Goal: Task Accomplishment & Management: Use online tool/utility

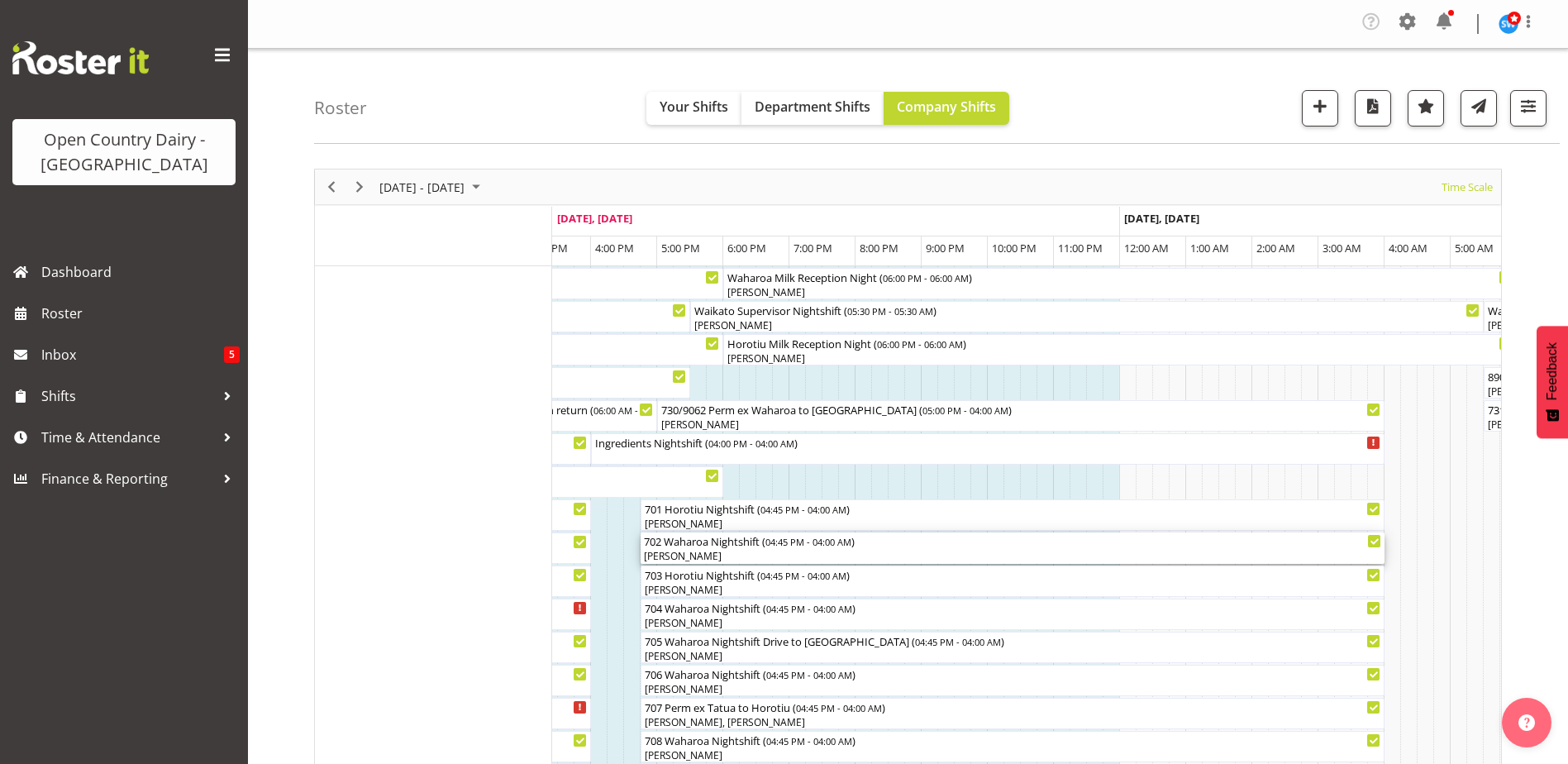
click at [700, 550] on div "[PERSON_NAME]" at bounding box center [1012, 556] width 737 height 15
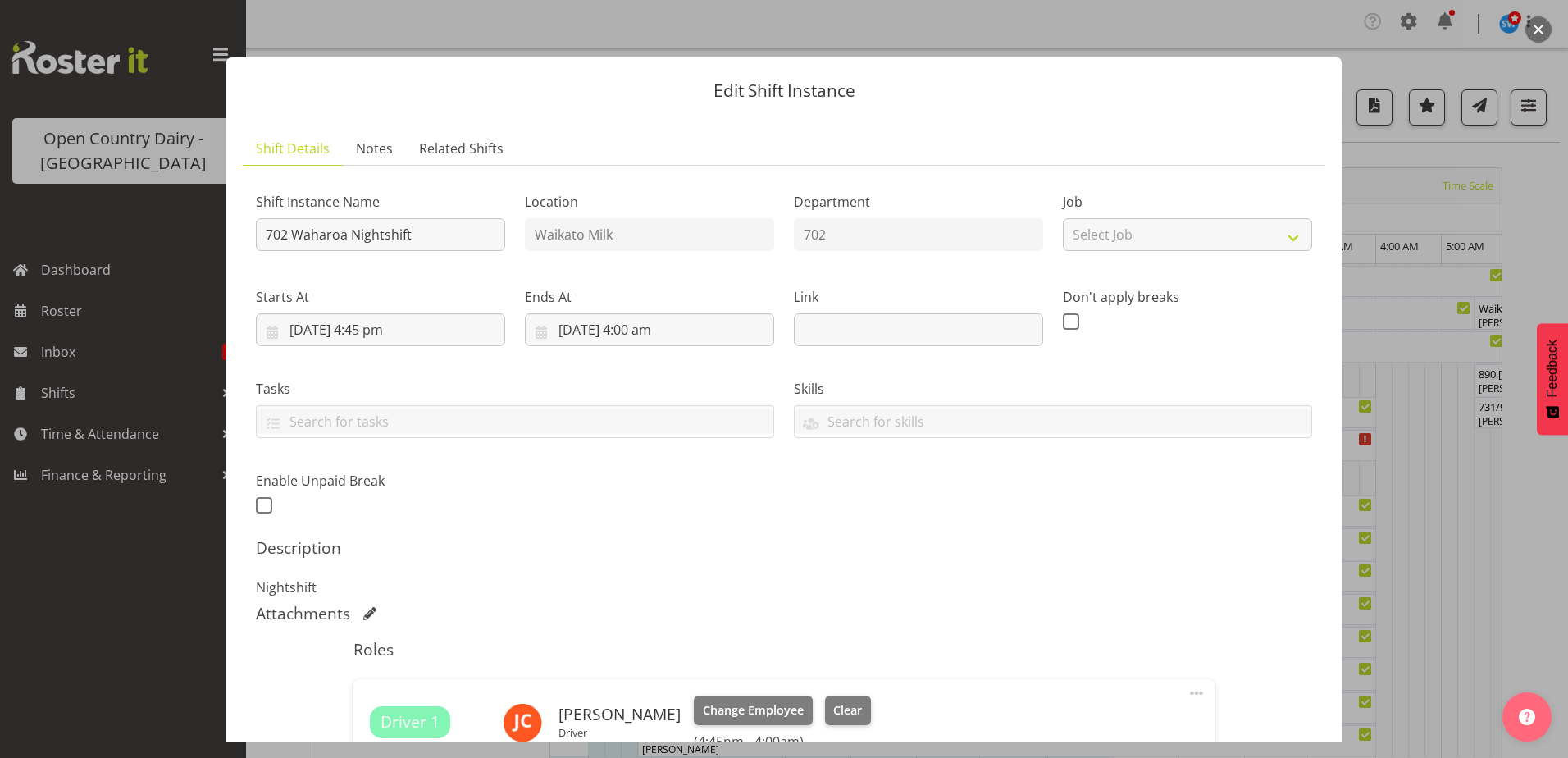
click at [1534, 29] on button "button" at bounding box center [1539, 30] width 27 height 27
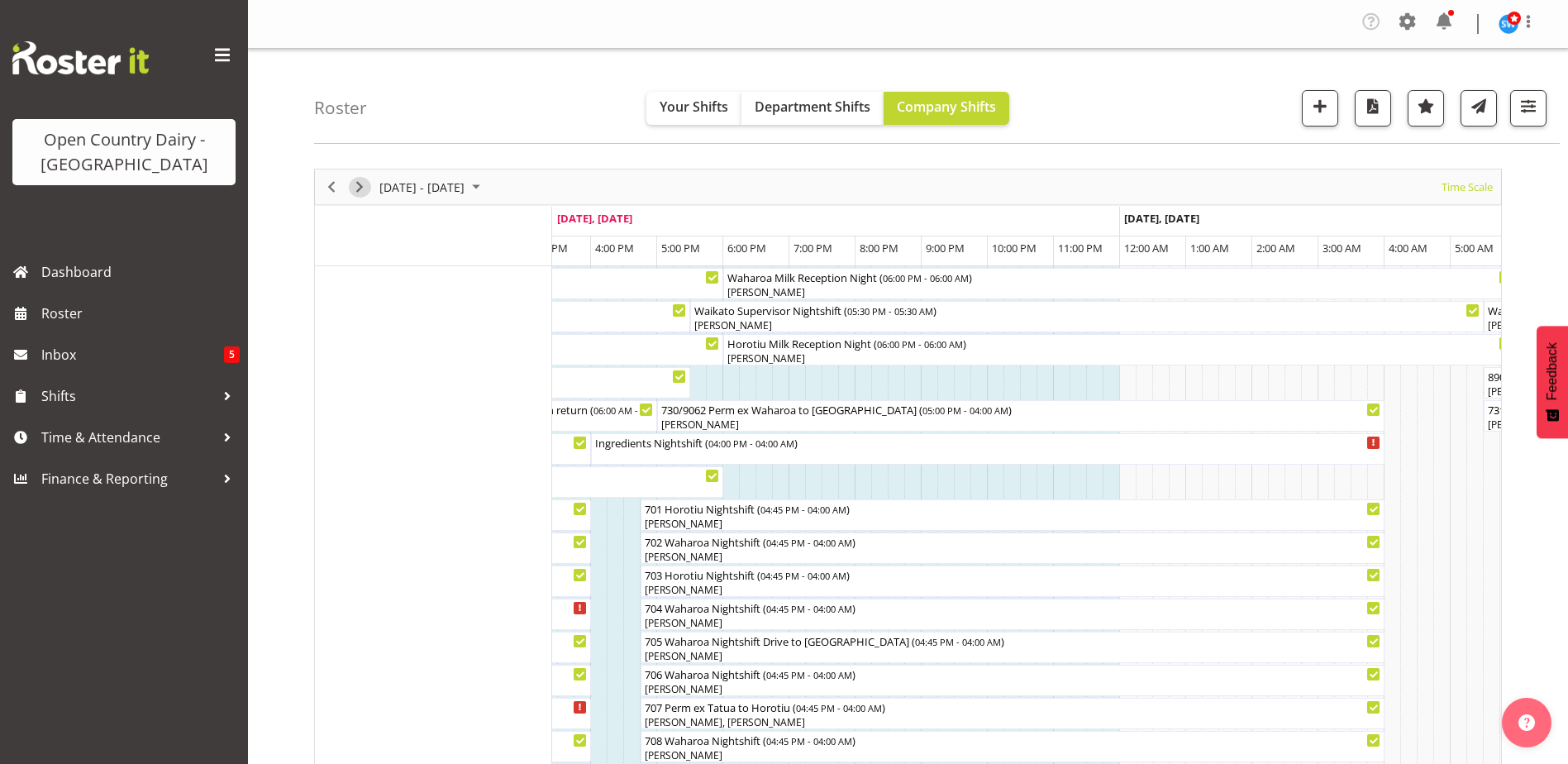
click at [356, 186] on span "Next" at bounding box center [360, 187] width 20 height 21
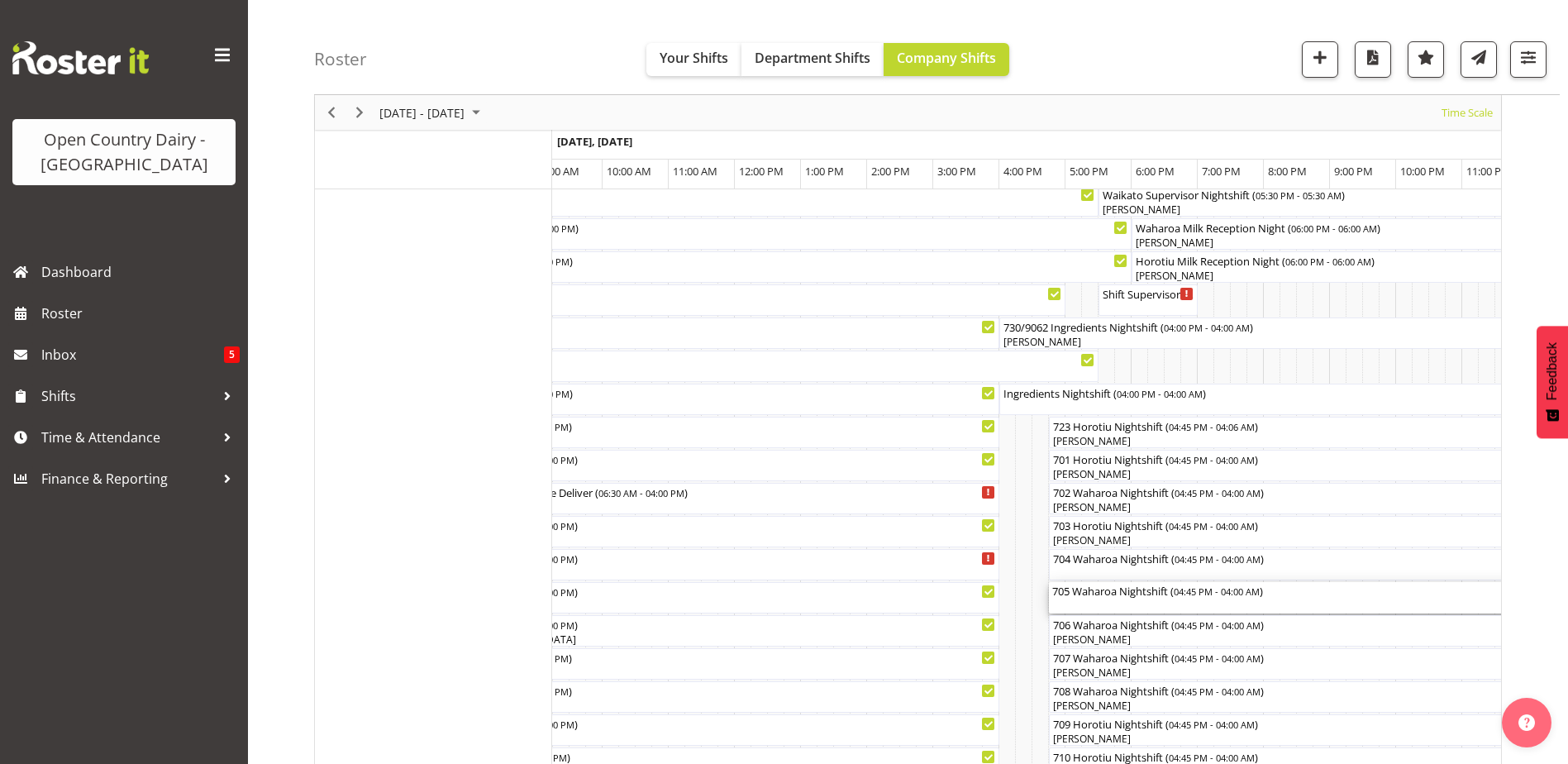
click at [1119, 596] on div "705 Waharoa Nightshift ( 04:45 PM - 04:00 AM )" at bounding box center [1421, 590] width 737 height 17
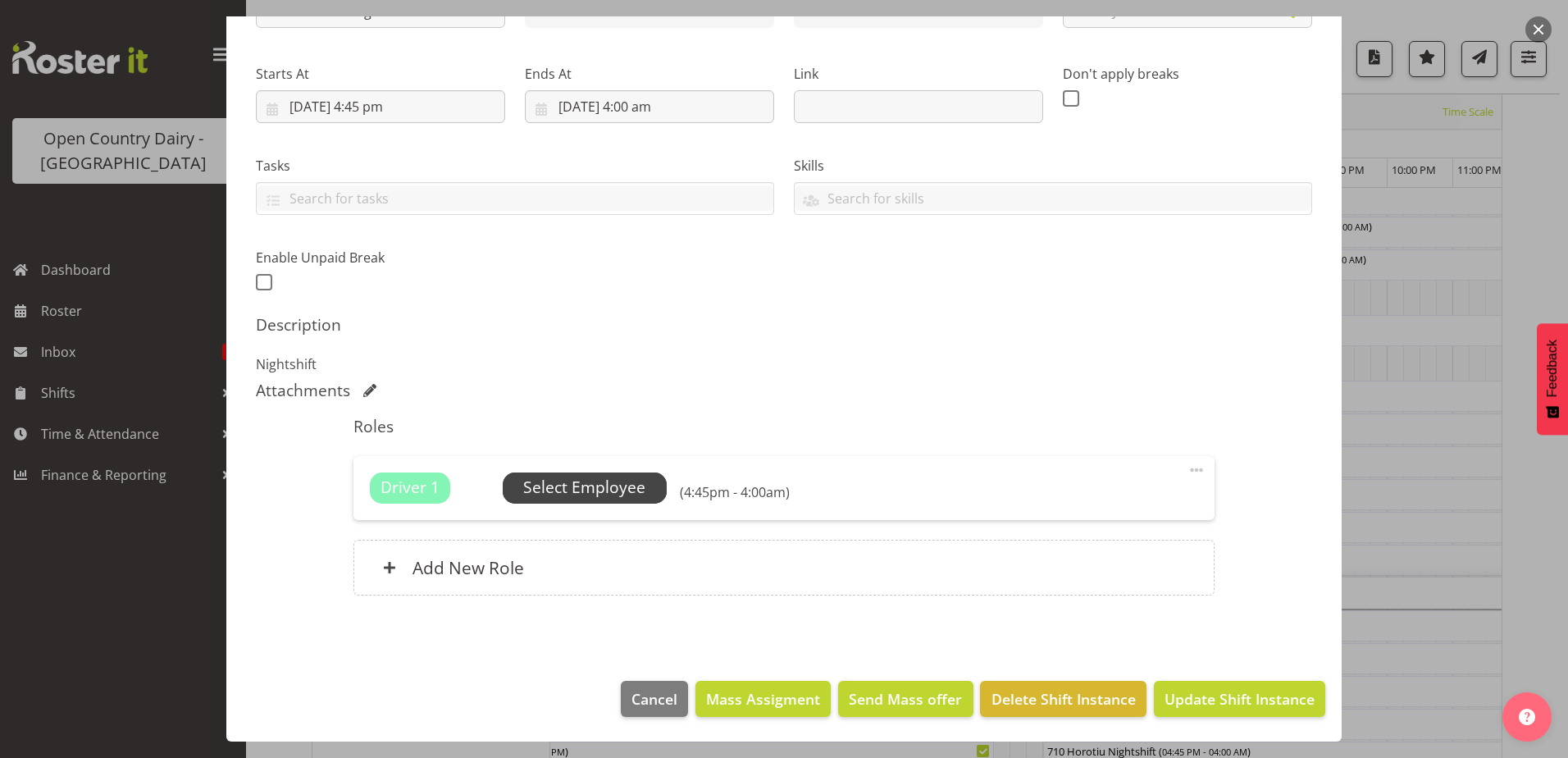
click at [592, 486] on span "Select Employee" at bounding box center [584, 487] width 122 height 24
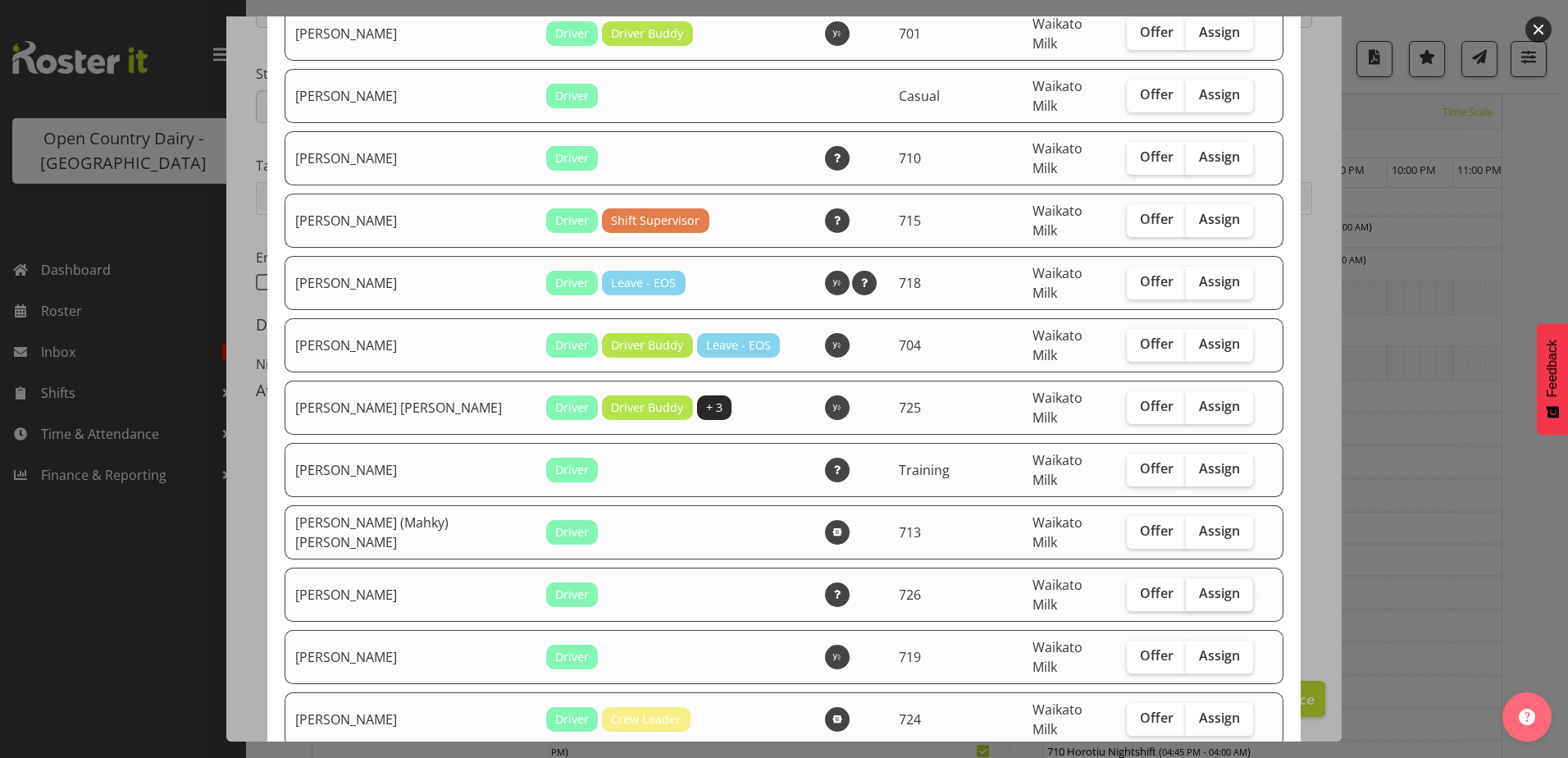
click at [1194, 578] on label "Assign" at bounding box center [1219, 594] width 67 height 33
click at [1194, 588] on input "Assign" at bounding box center [1191, 593] width 11 height 11
checkbox input "true"
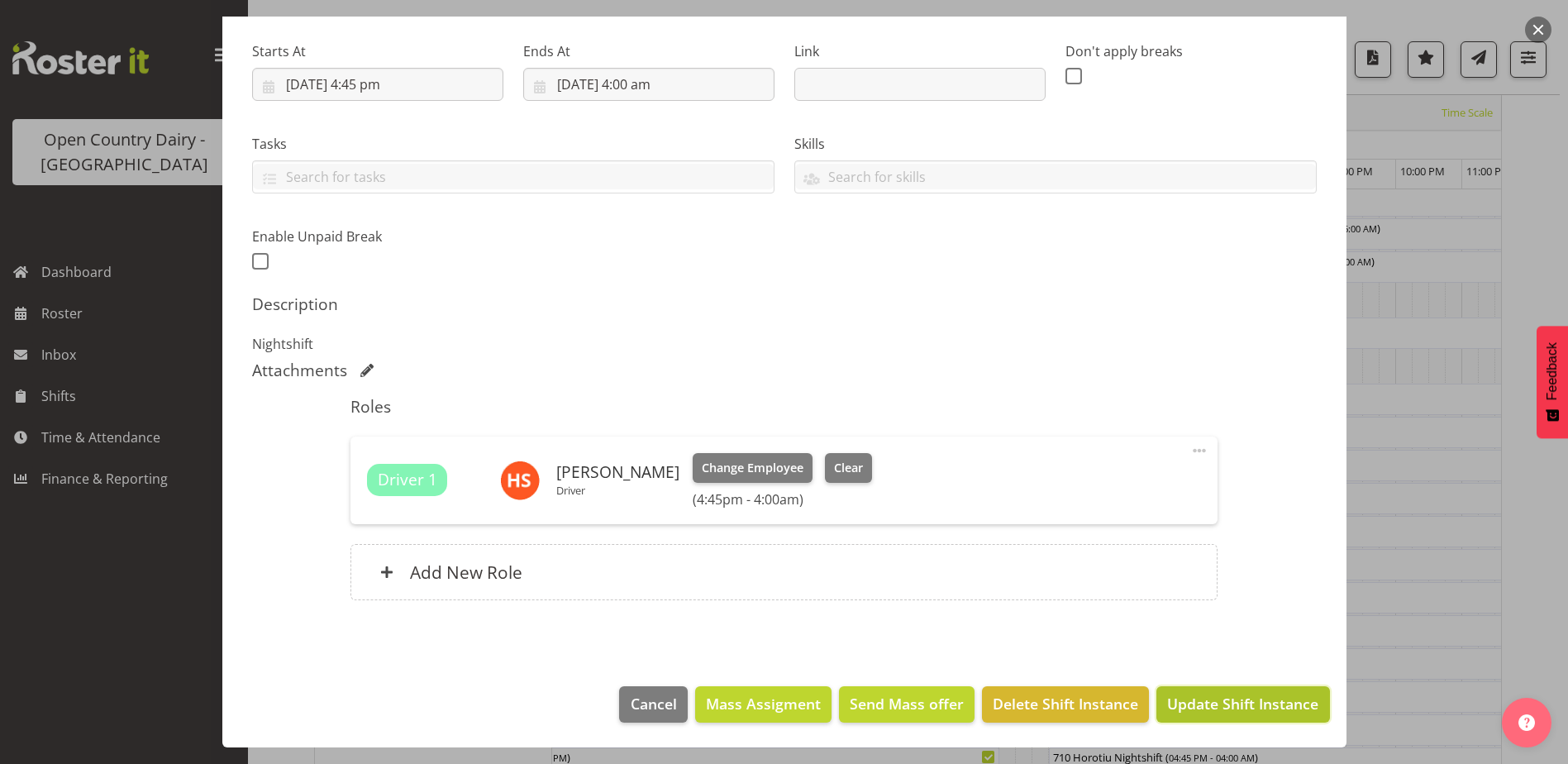
click at [1213, 691] on button "Update Shift Instance" at bounding box center [1243, 704] width 173 height 37
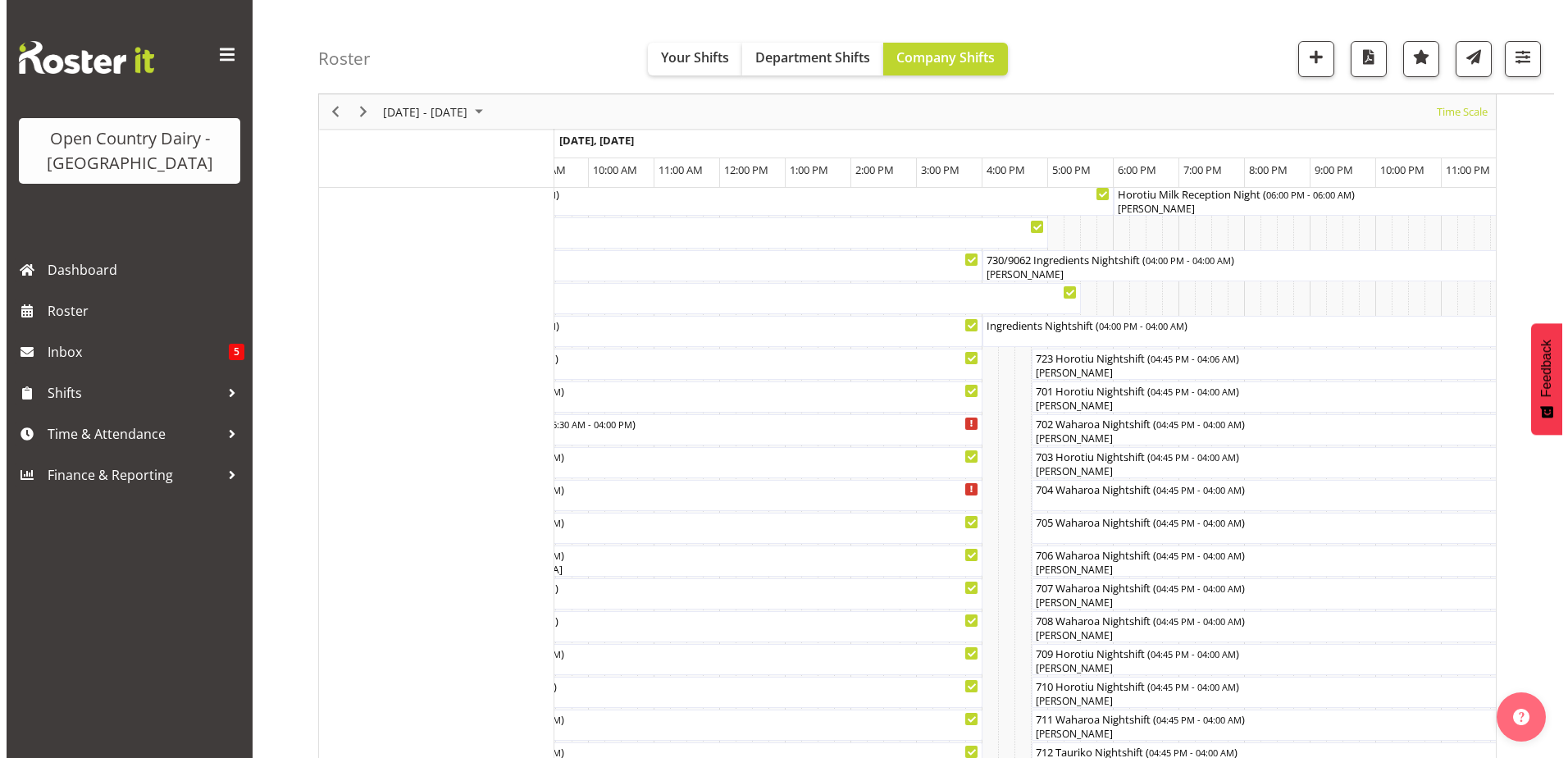
scroll to position [104, 0]
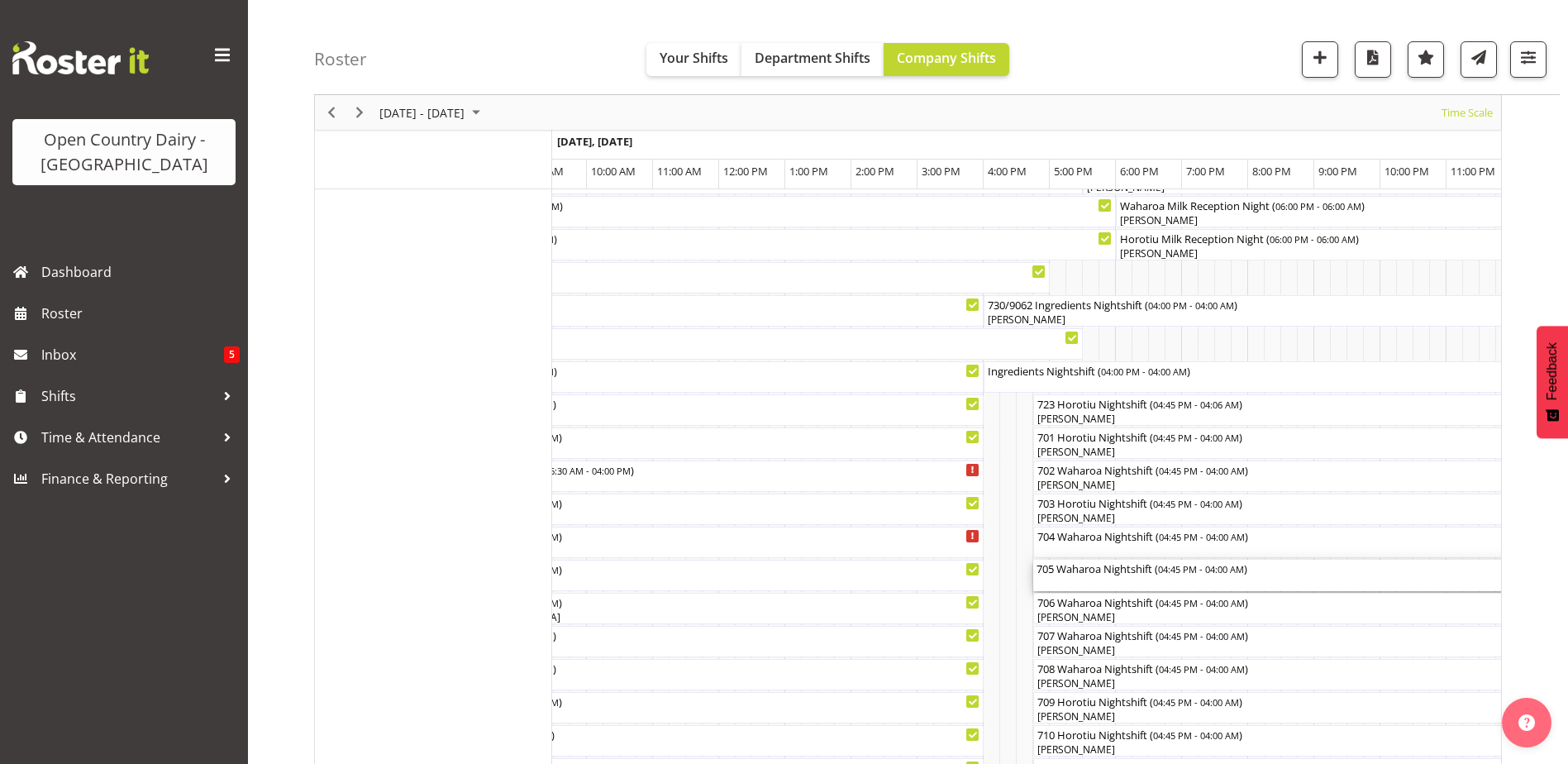
click at [1122, 584] on div "705 Waharoa Nightshift ( 04:45 PM - 04:00 AM )" at bounding box center [1405, 575] width 737 height 31
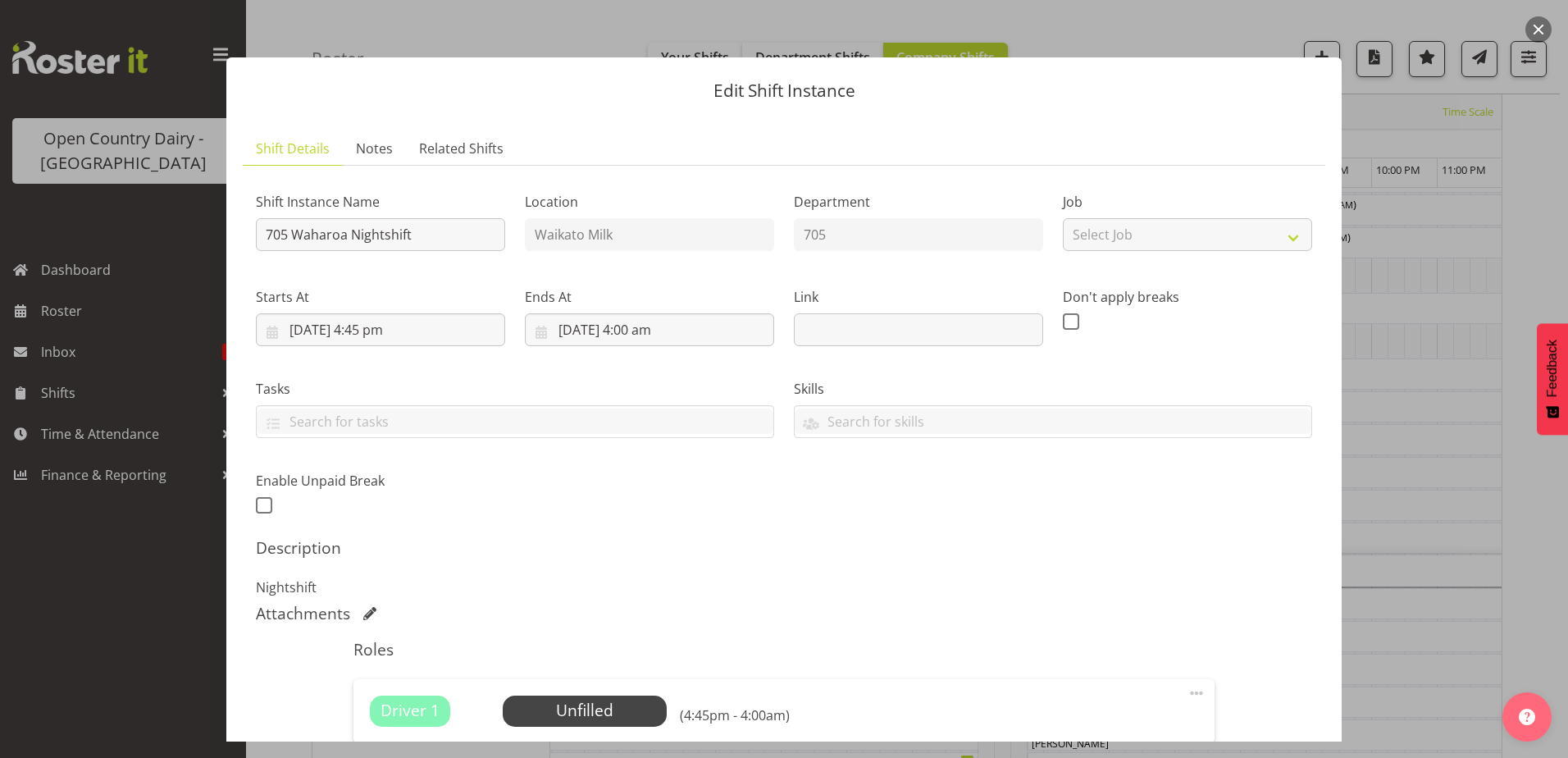
scroll to position [164, 0]
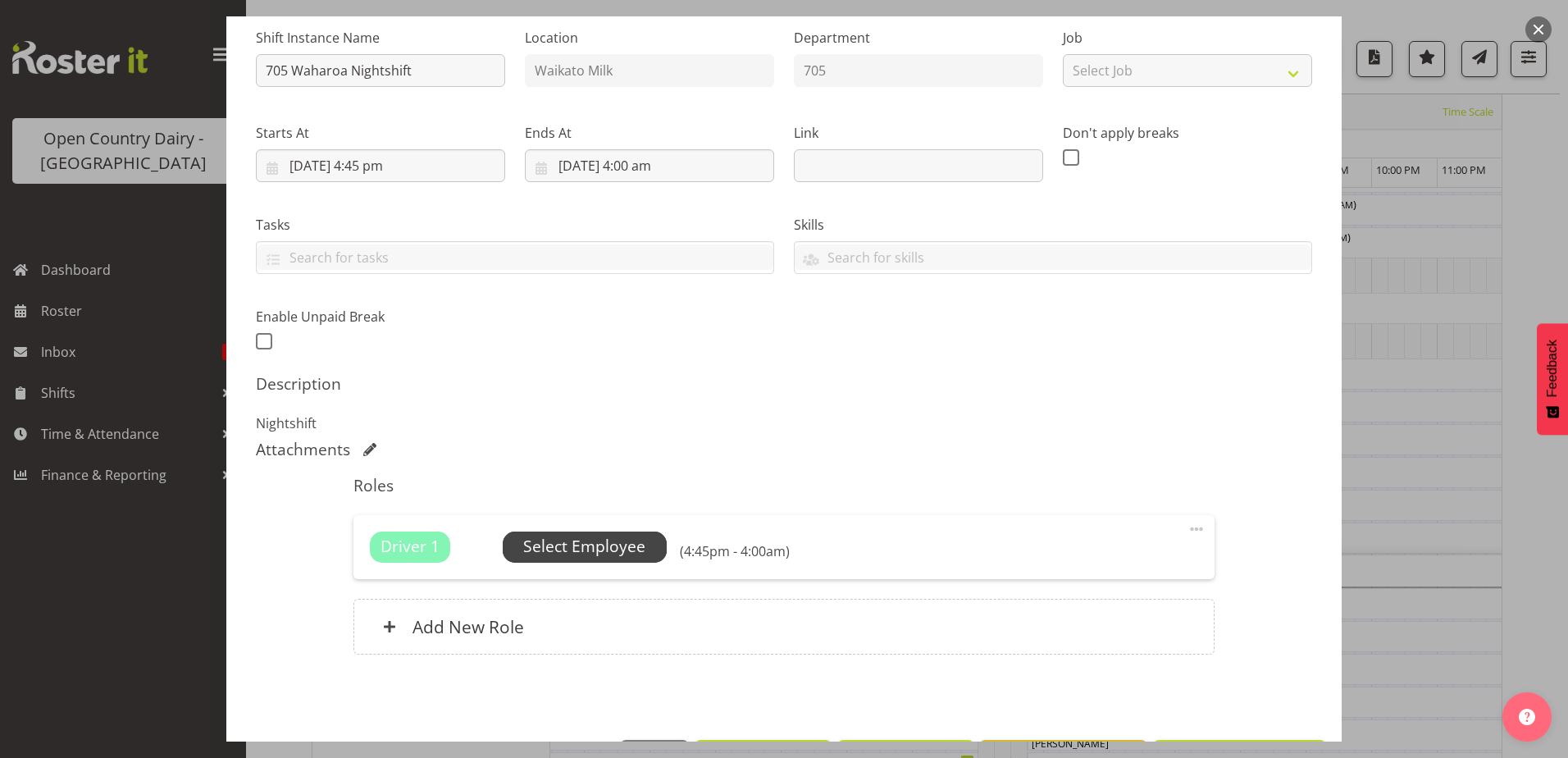
click at [601, 548] on span "Select Employee" at bounding box center [584, 546] width 122 height 24
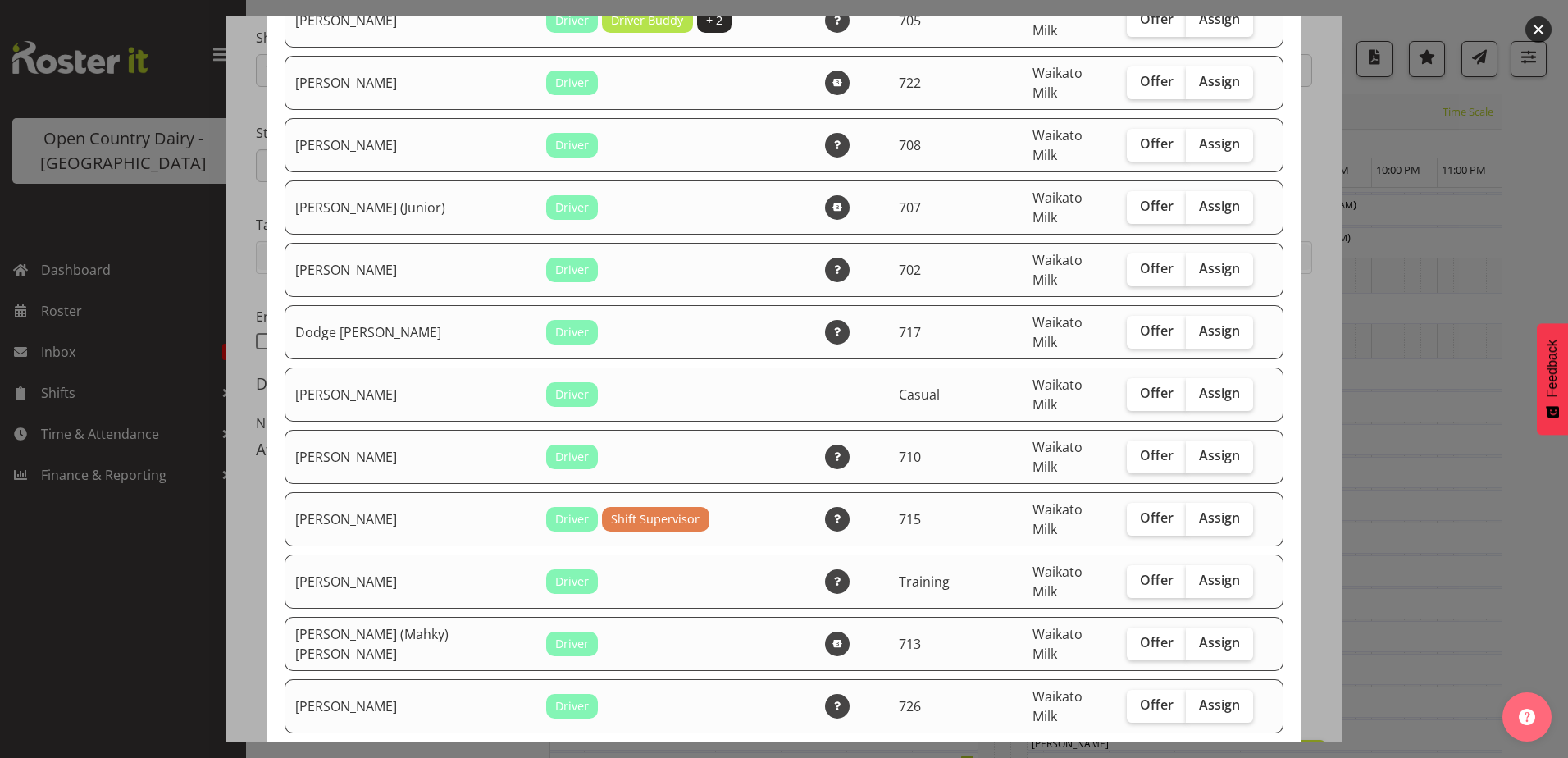
scroll to position [656, 0]
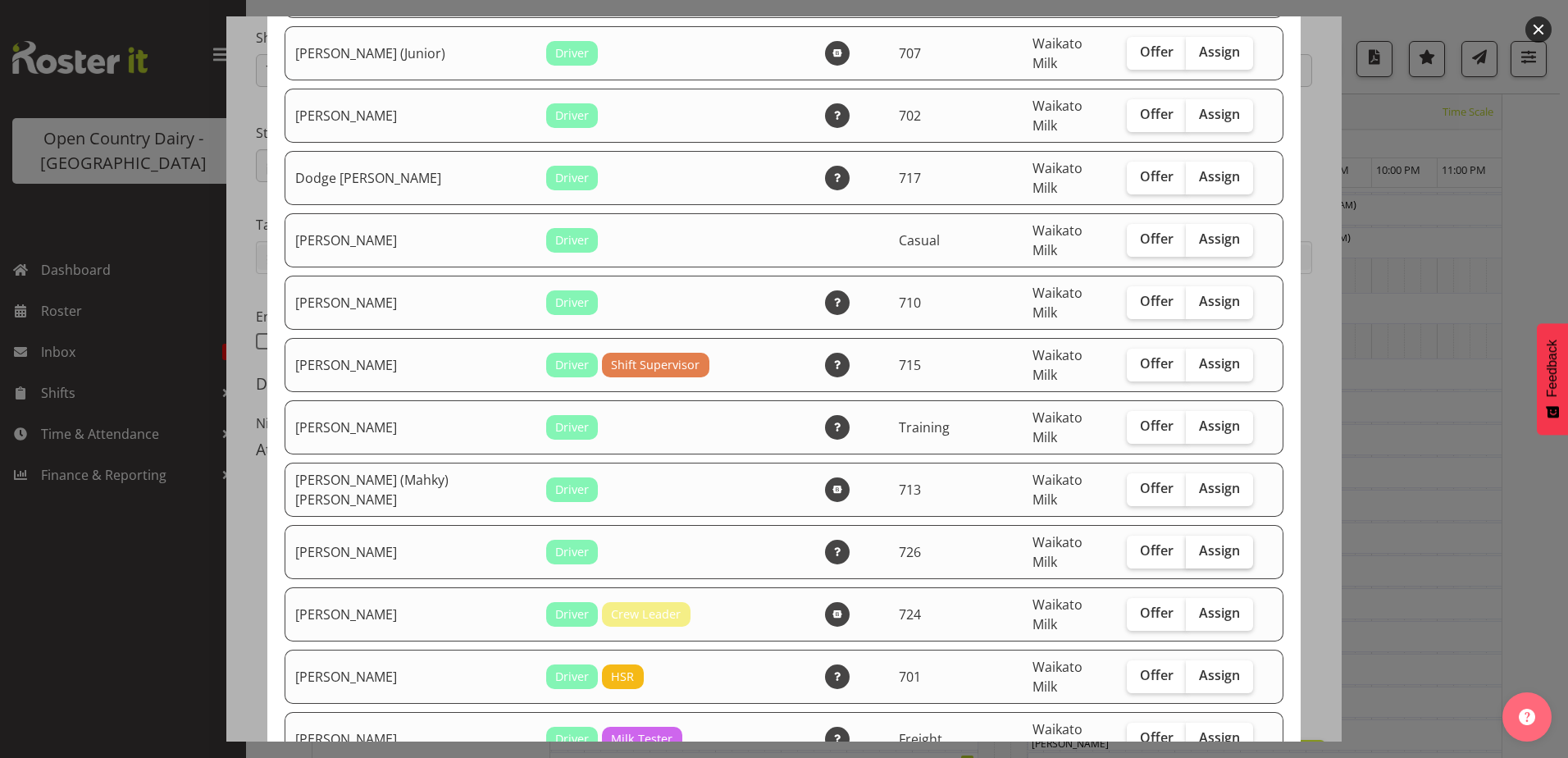
click at [1193, 536] on label "Assign" at bounding box center [1219, 552] width 67 height 33
click at [1193, 545] on input "Assign" at bounding box center [1191, 551] width 11 height 11
checkbox input "true"
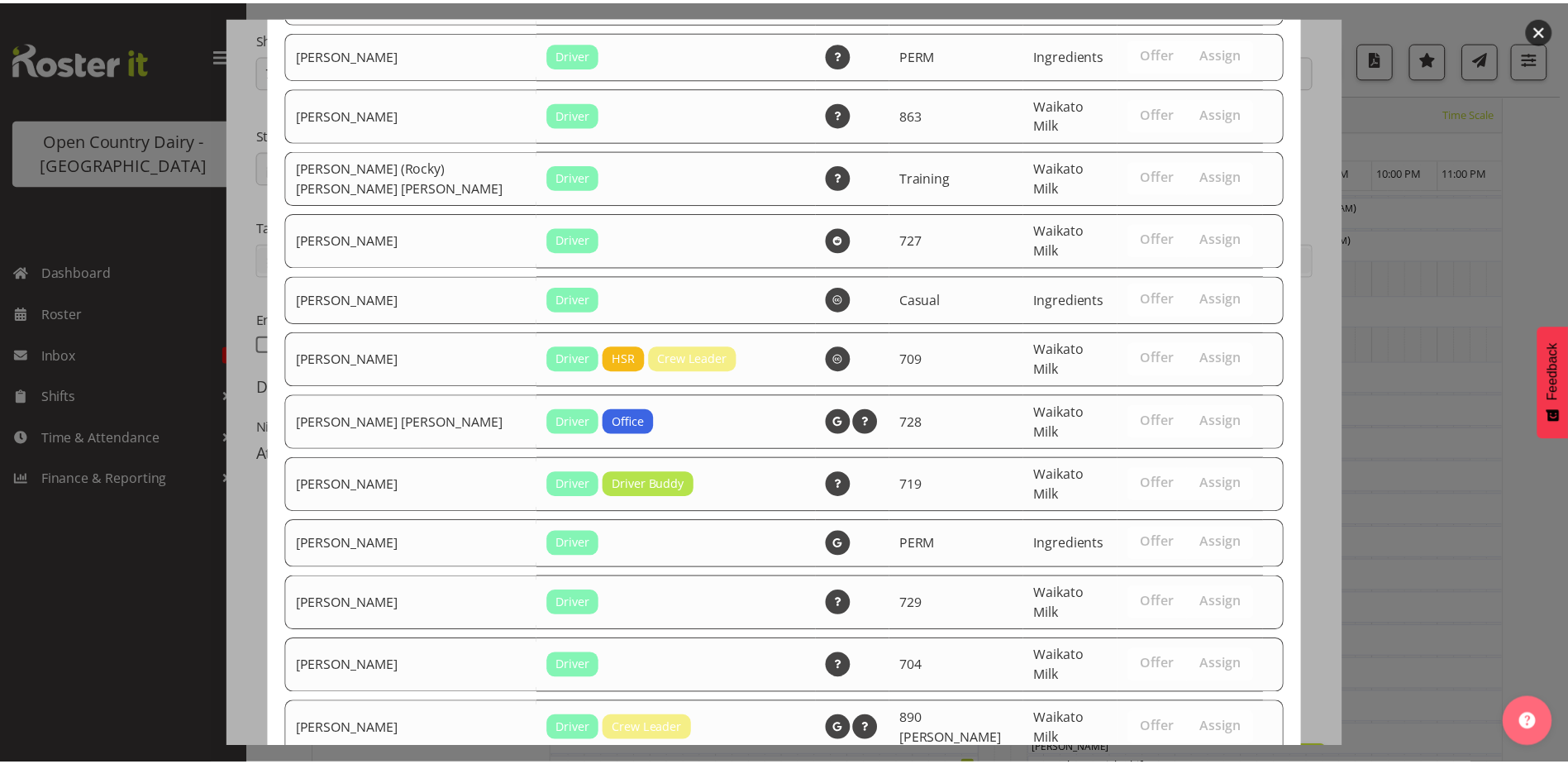
scroll to position [1857, 0]
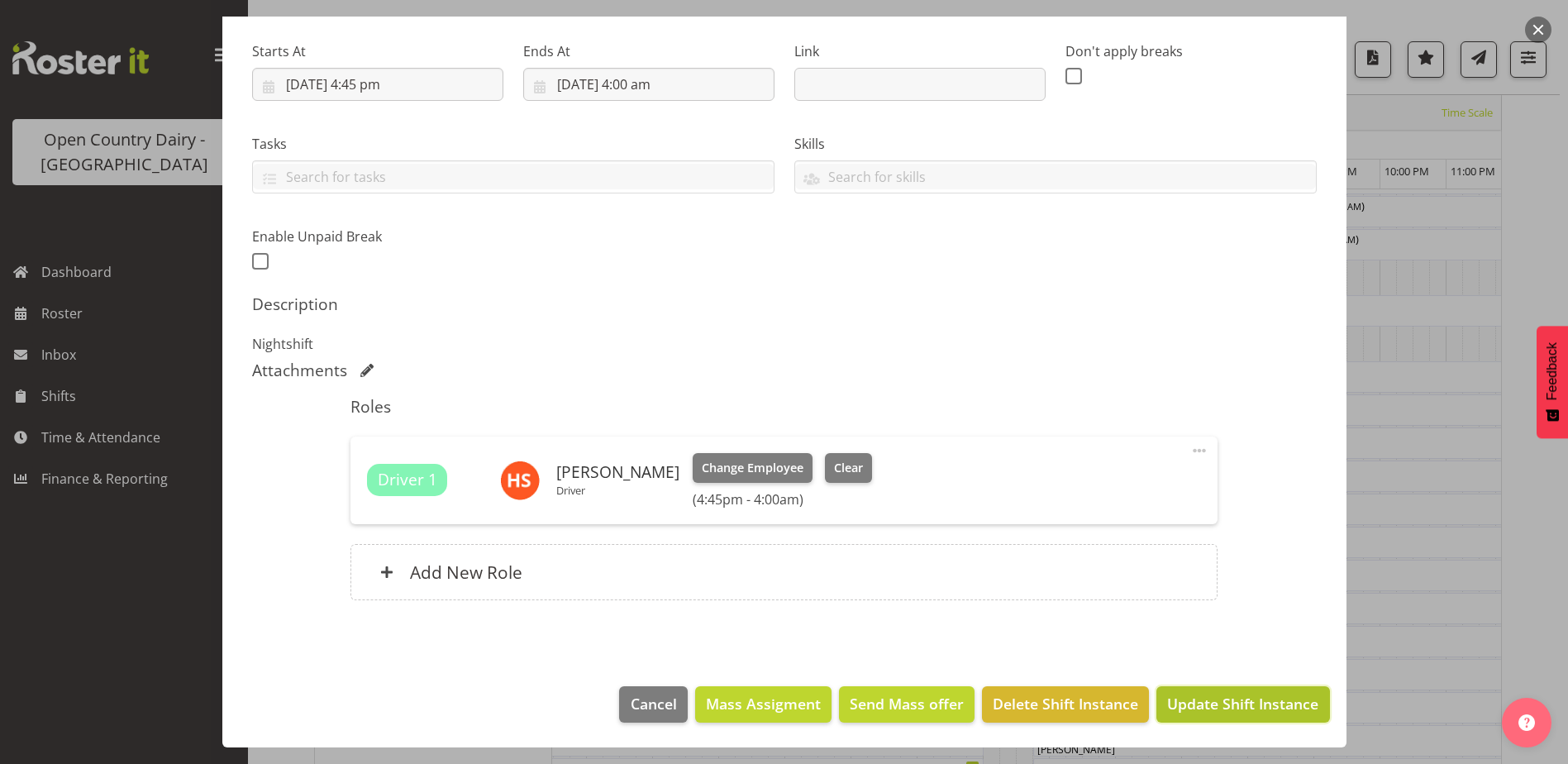
click at [1191, 710] on span "Update Shift Instance" at bounding box center [1242, 703] width 151 height 21
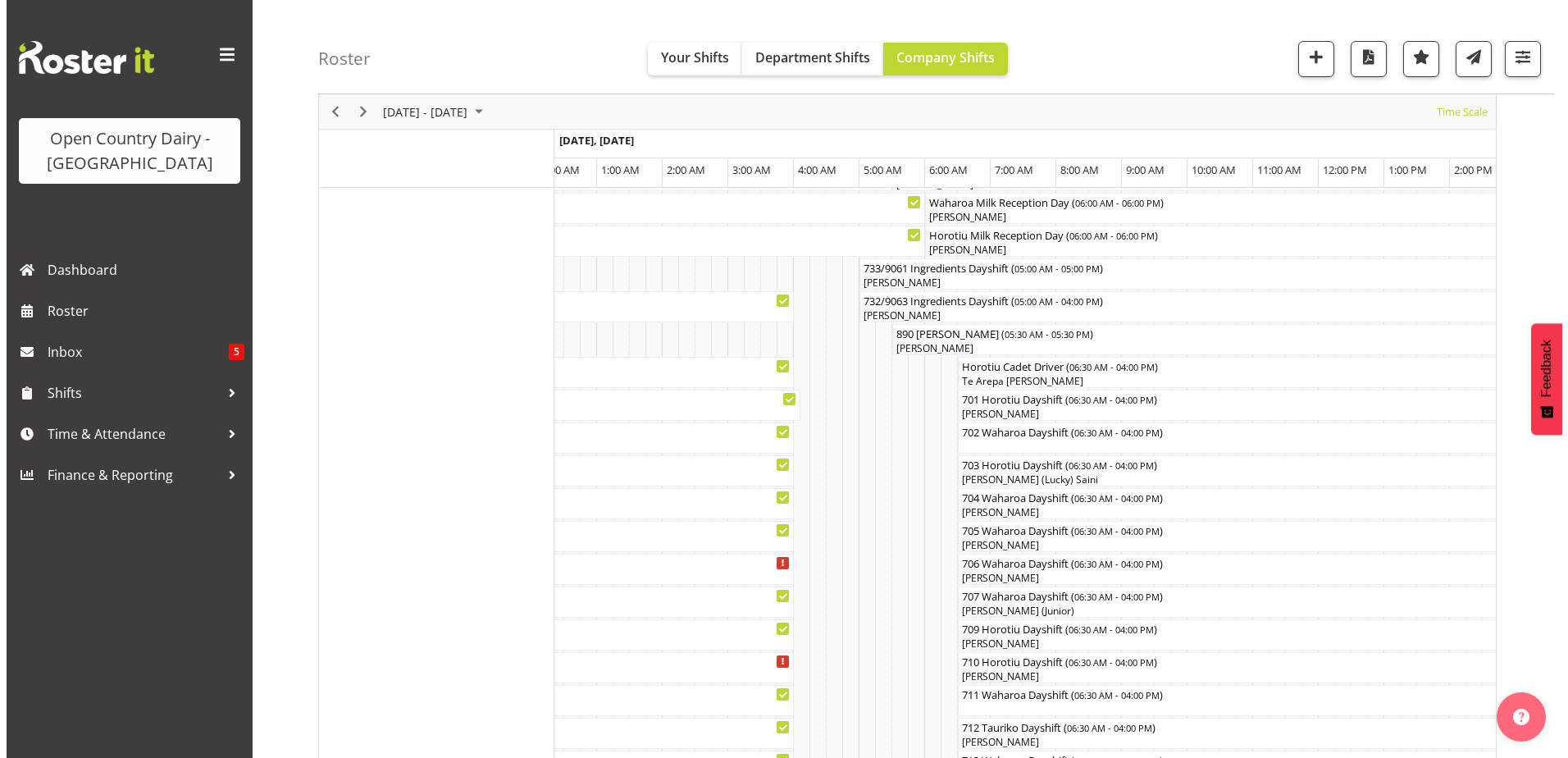
scroll to position [0, 0]
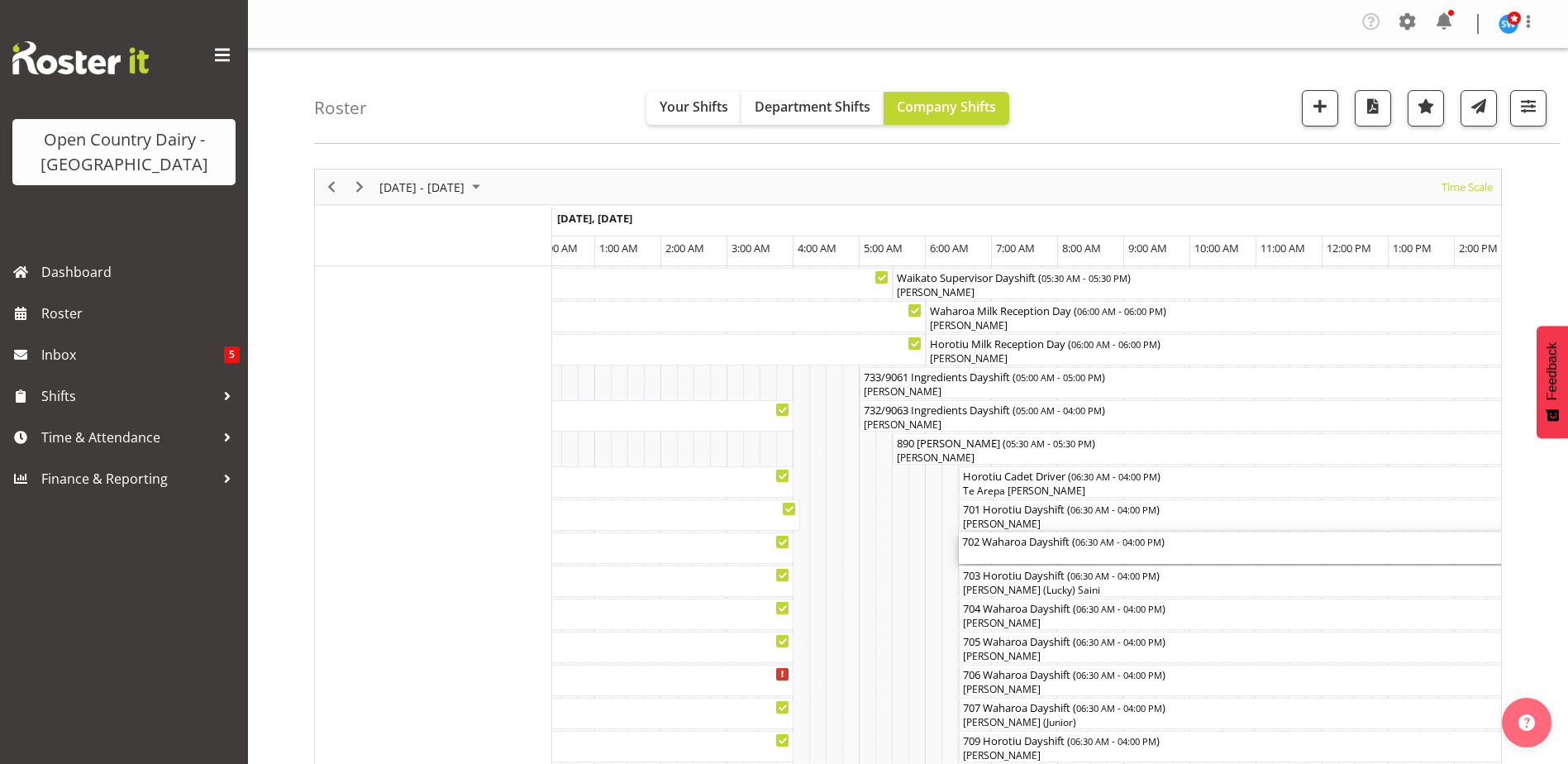
click at [1061, 555] on div "702 Waharoa Dayshift ( 06:30 AM - 04:00 PM )" at bounding box center [1273, 547] width 621 height 31
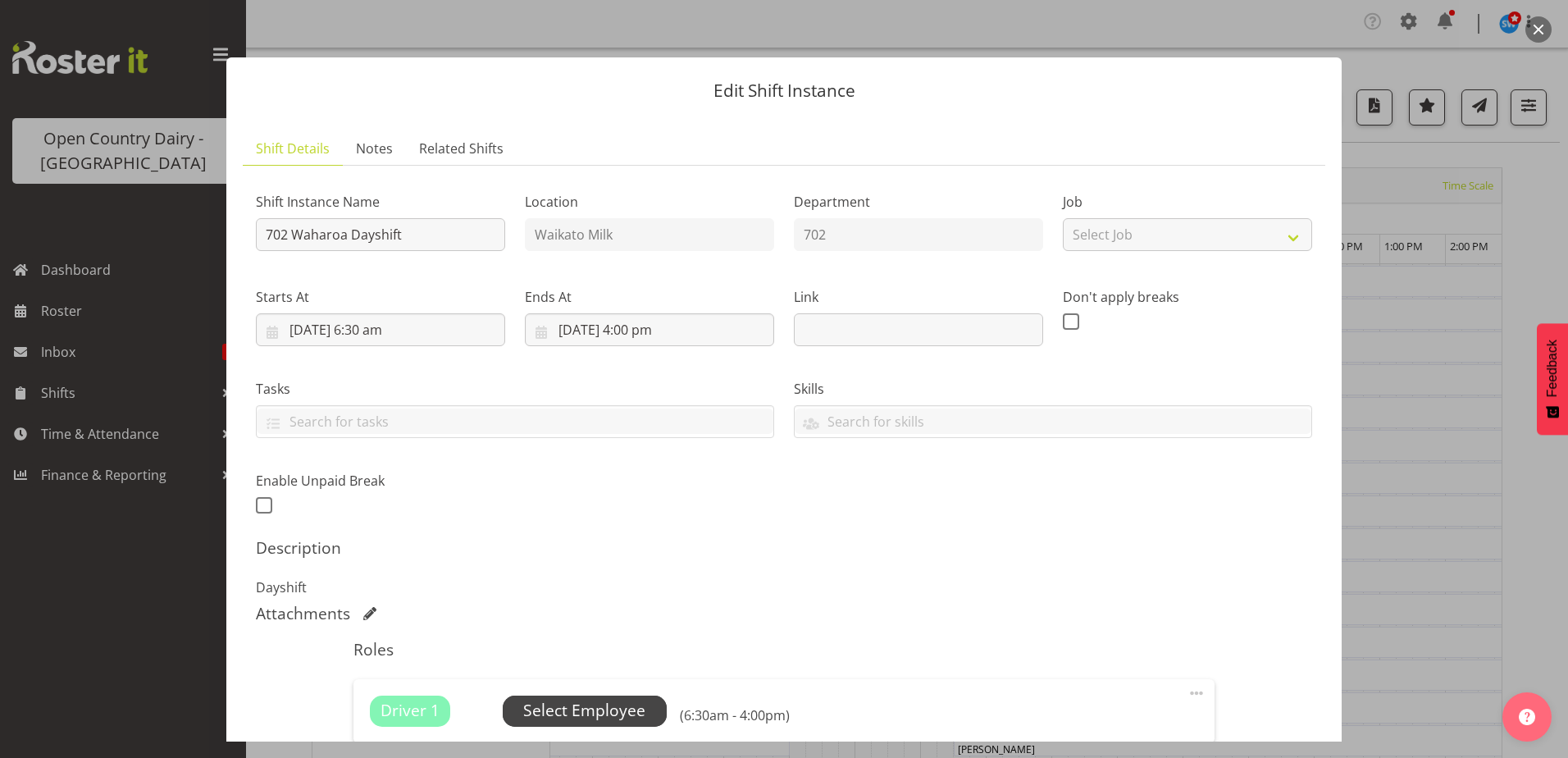
click at [605, 700] on span "Select Employee" at bounding box center [584, 710] width 122 height 24
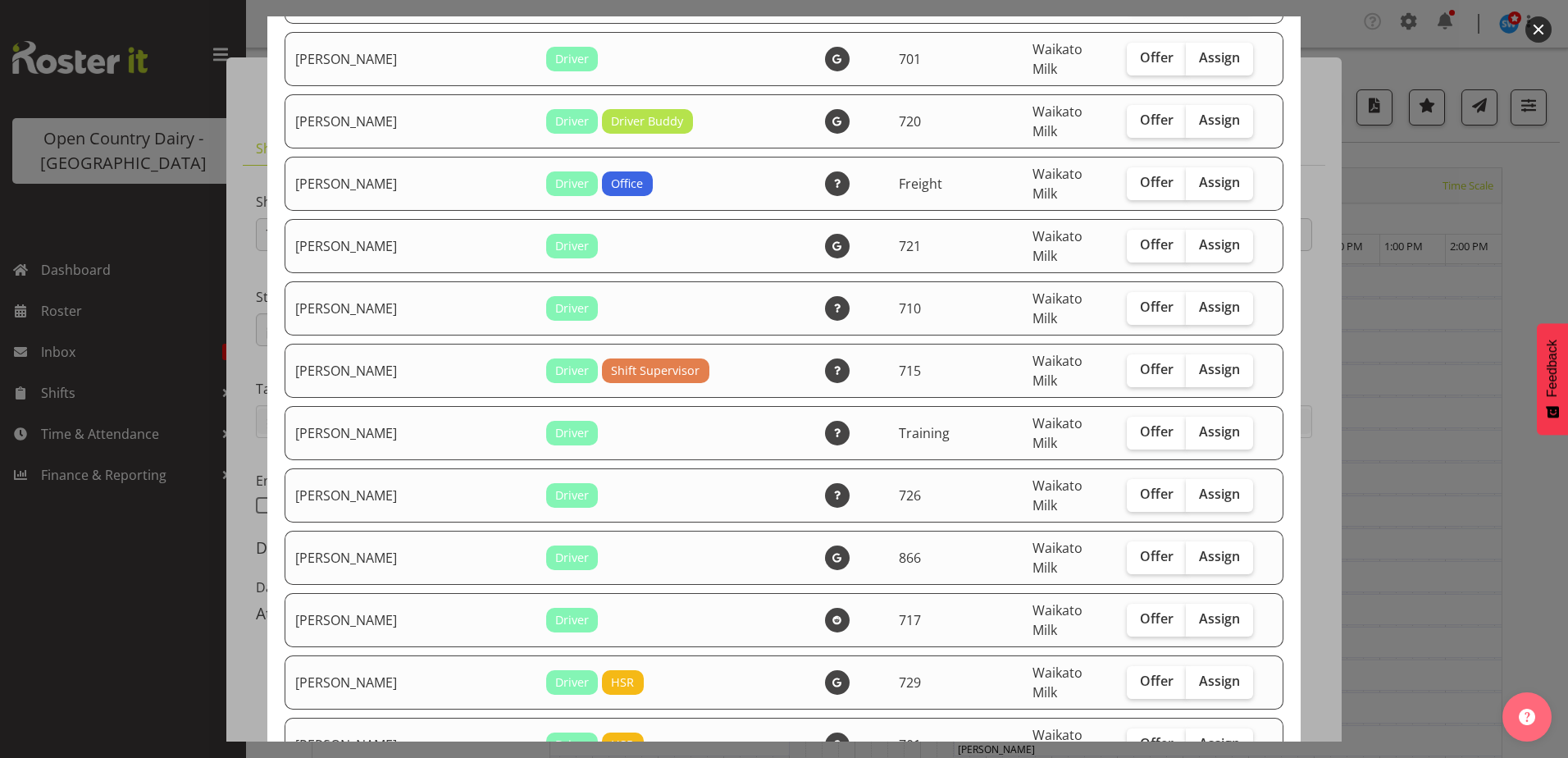
scroll to position [1149, 0]
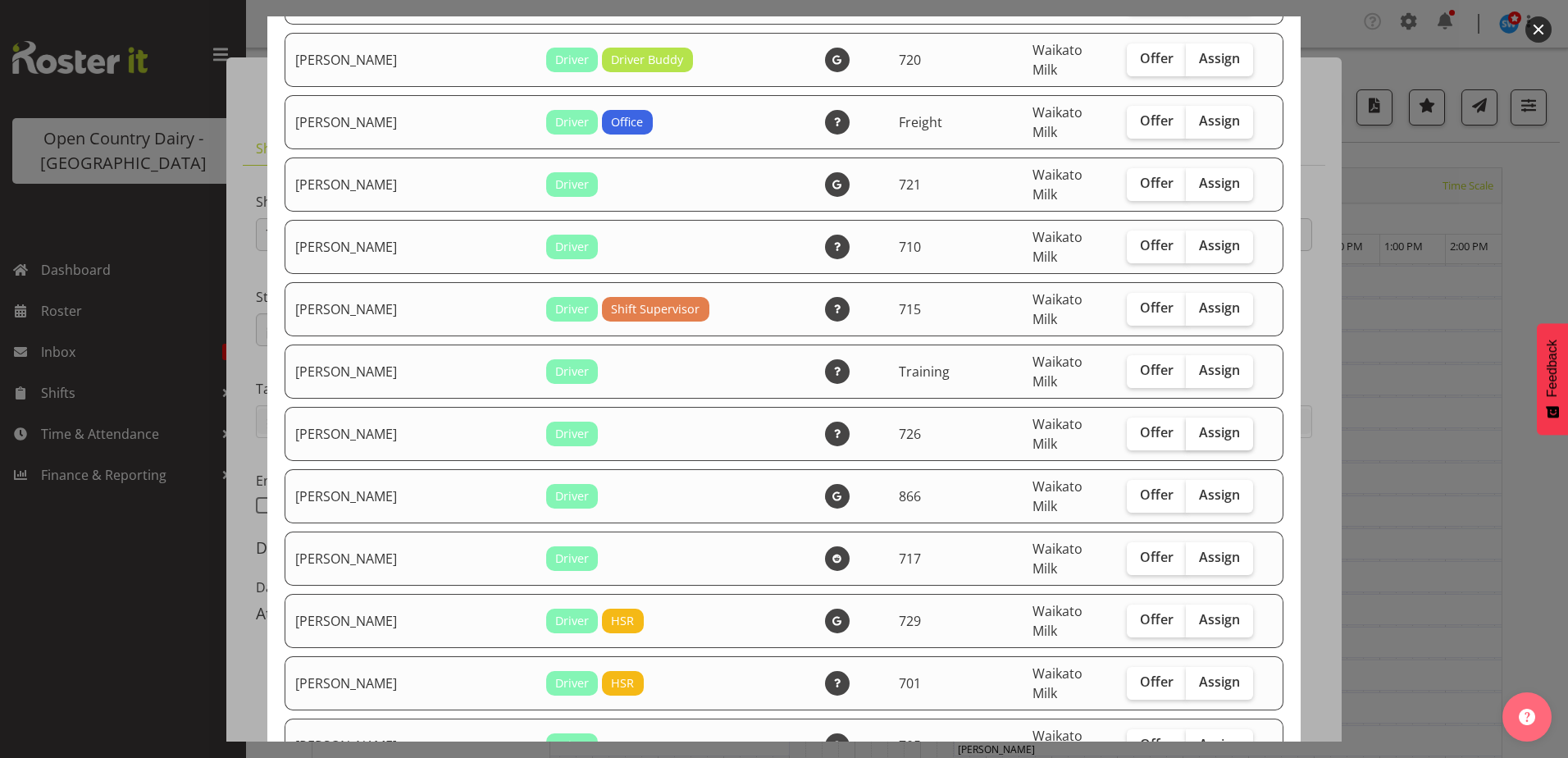
click at [1201, 417] on label "Assign" at bounding box center [1219, 433] width 67 height 33
click at [1196, 427] on input "Assign" at bounding box center [1191, 432] width 11 height 11
checkbox input "true"
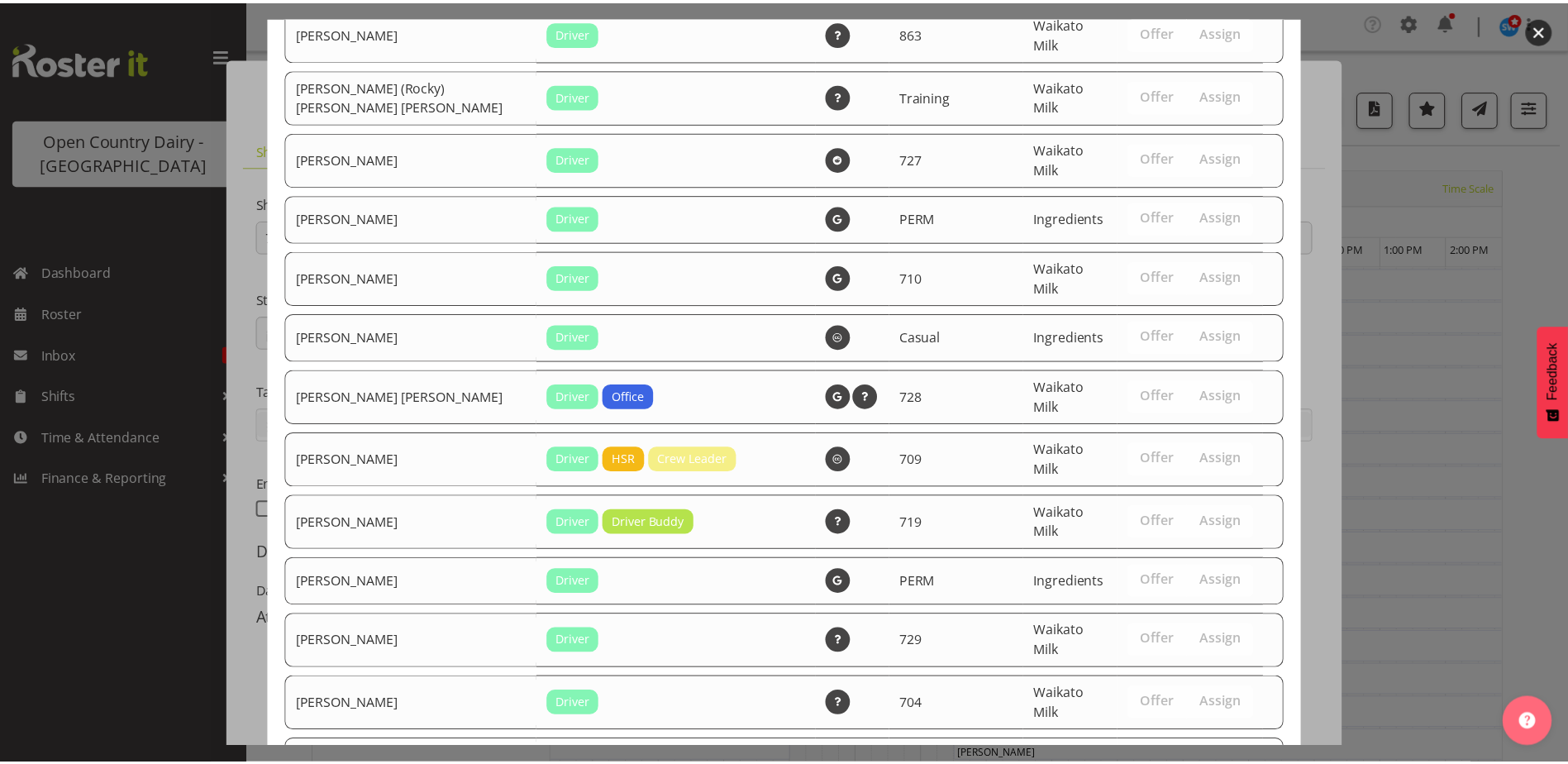
scroll to position [2869, 0]
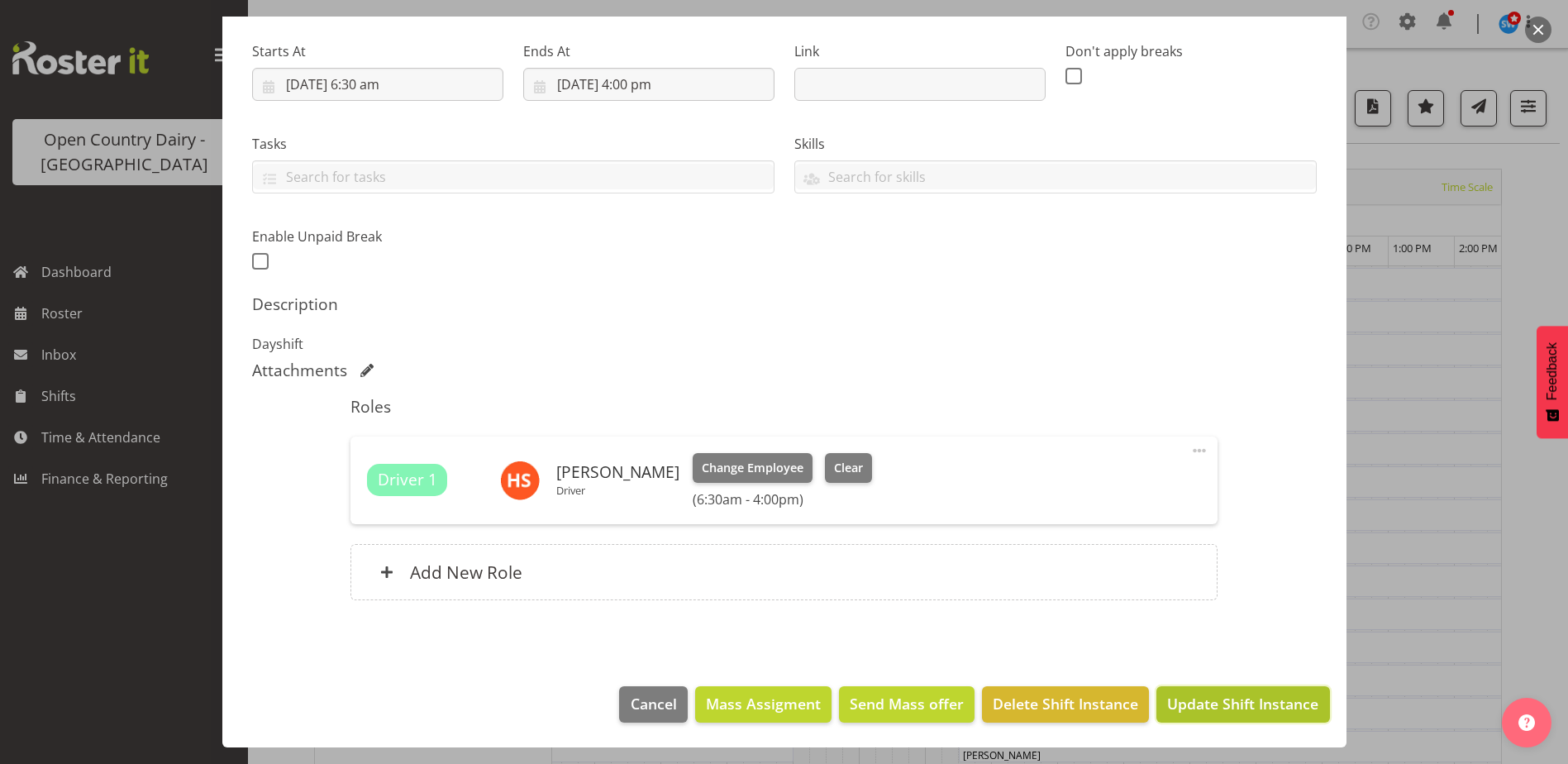
click at [1188, 710] on span "Update Shift Instance" at bounding box center [1242, 703] width 151 height 21
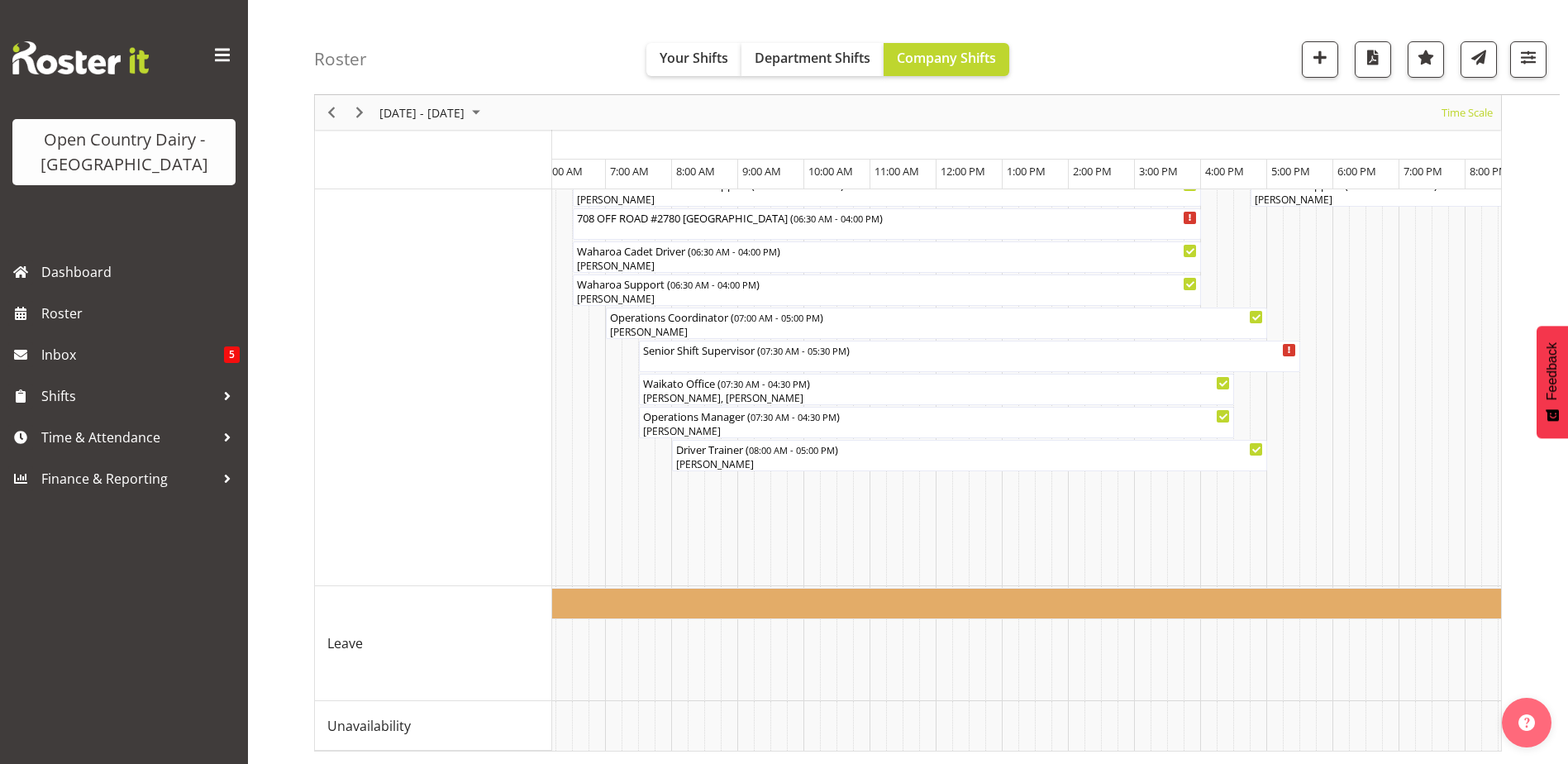
scroll to position [0, 4767]
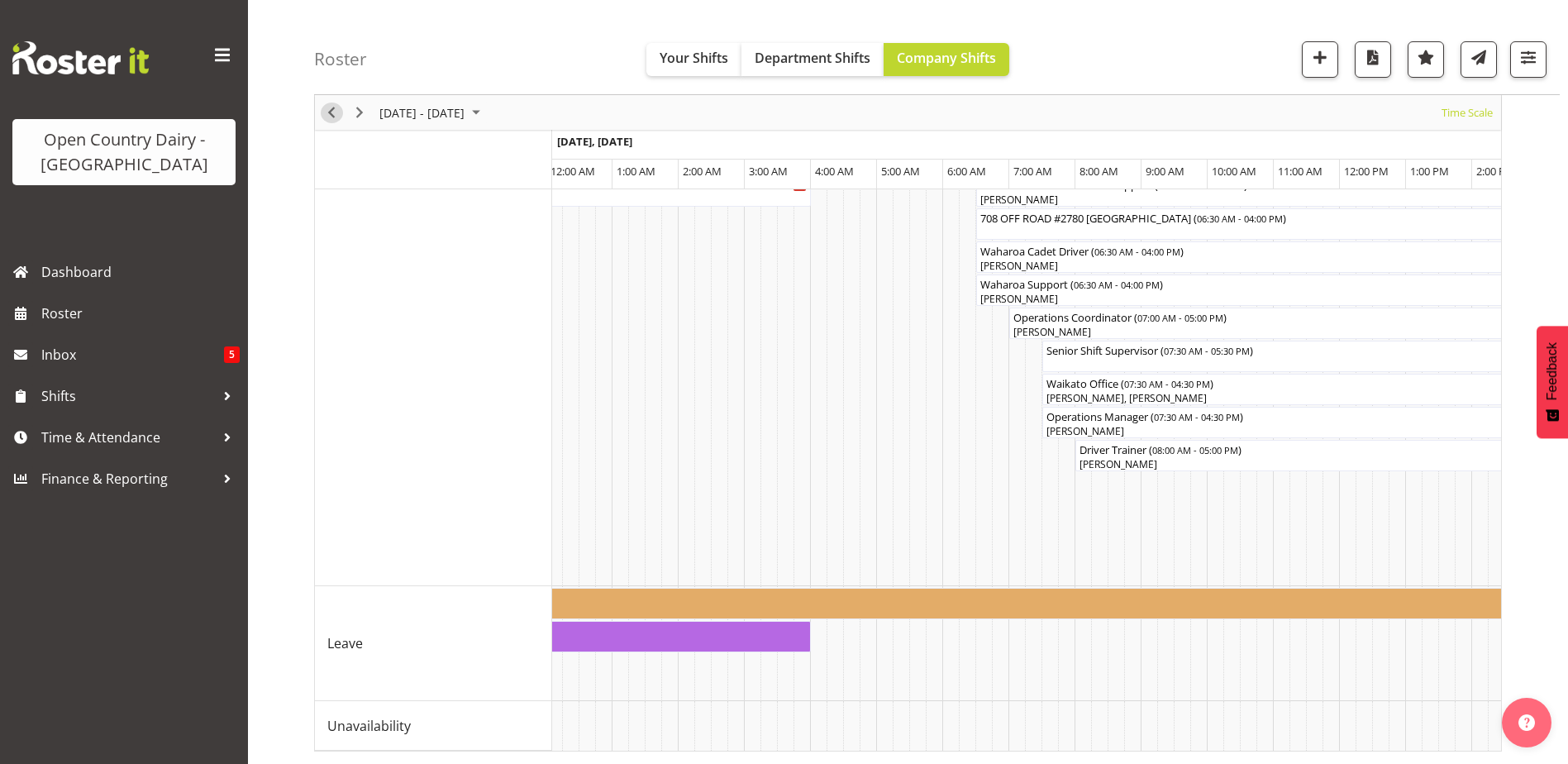
click at [336, 111] on span "Previous" at bounding box center [331, 112] width 20 height 21
